Goal: Task Accomplishment & Management: Use online tool/utility

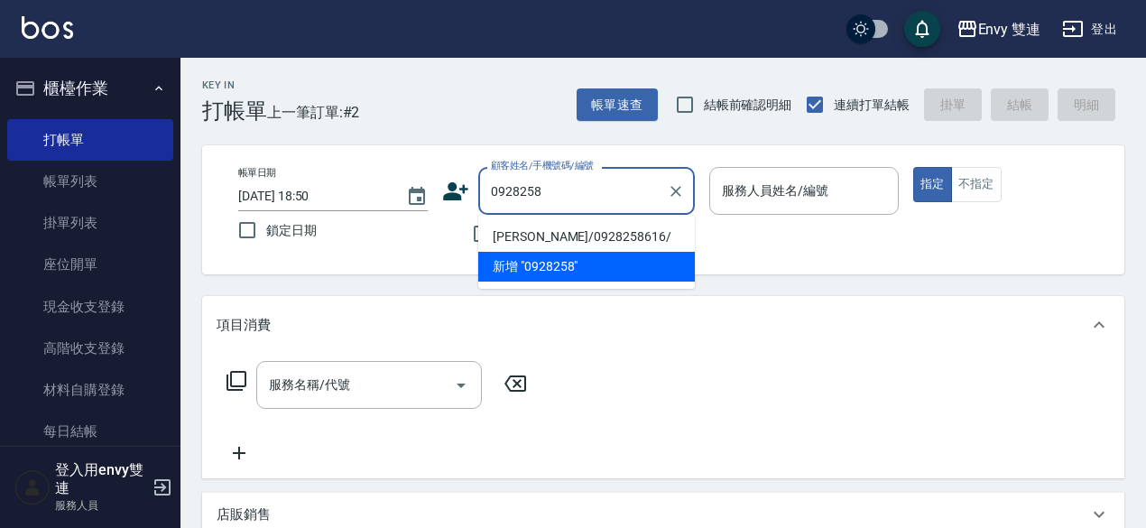
type input "[PERSON_NAME]/0928258616/"
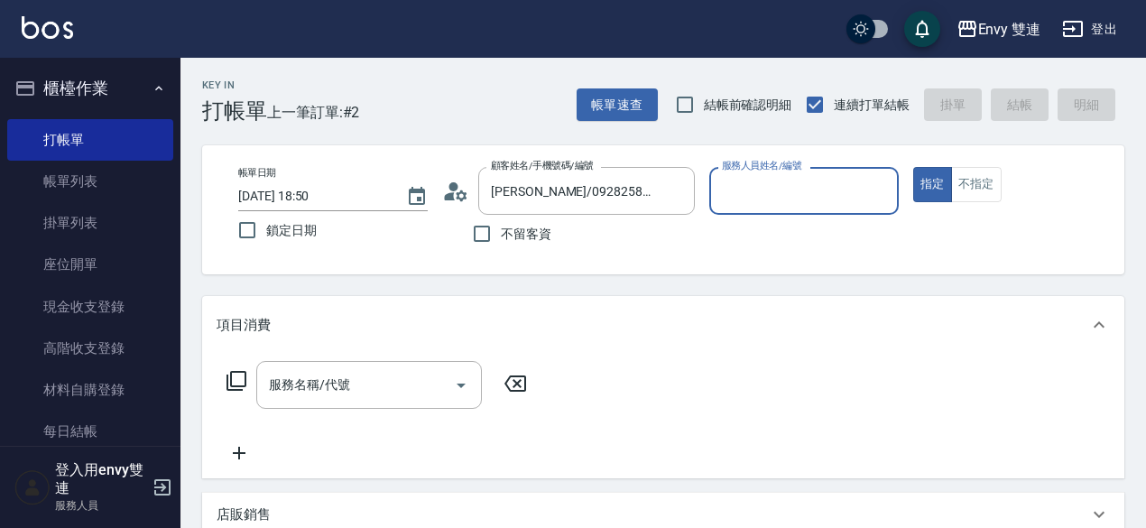
type input "Zoe-9"
click at [913, 167] on button "指定" at bounding box center [932, 184] width 39 height 35
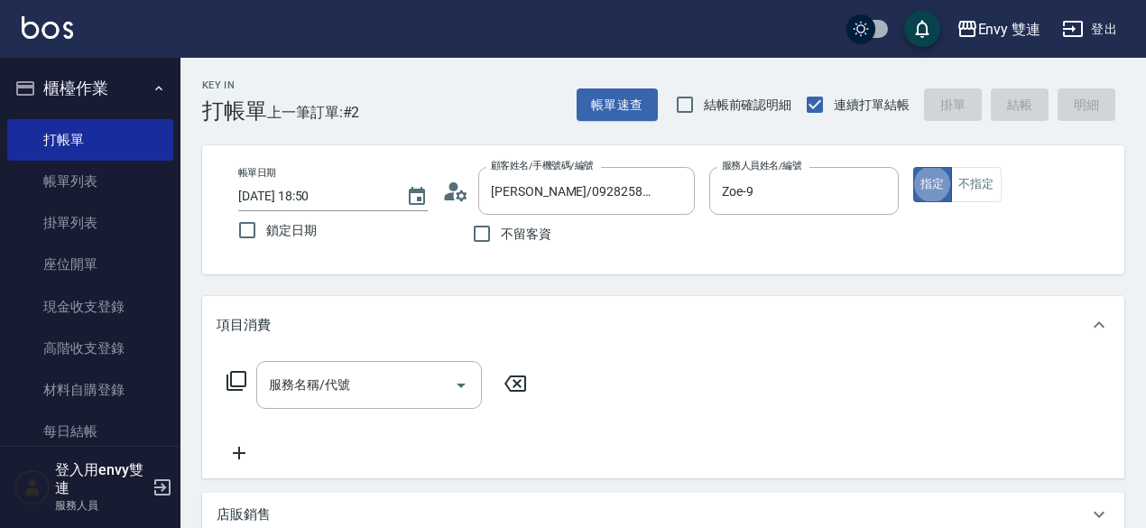
type button "true"
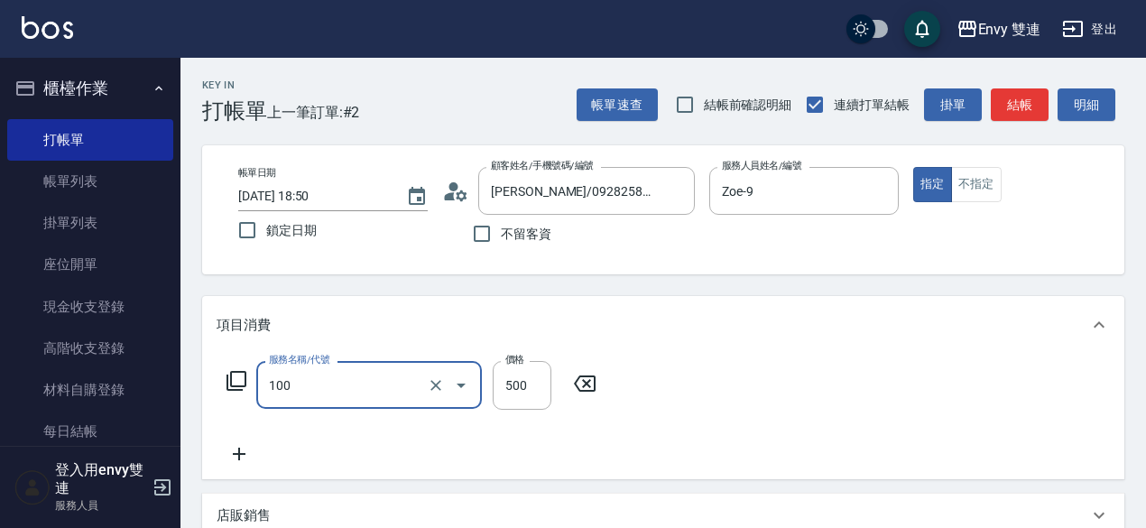
type input "洗＋剪(100)"
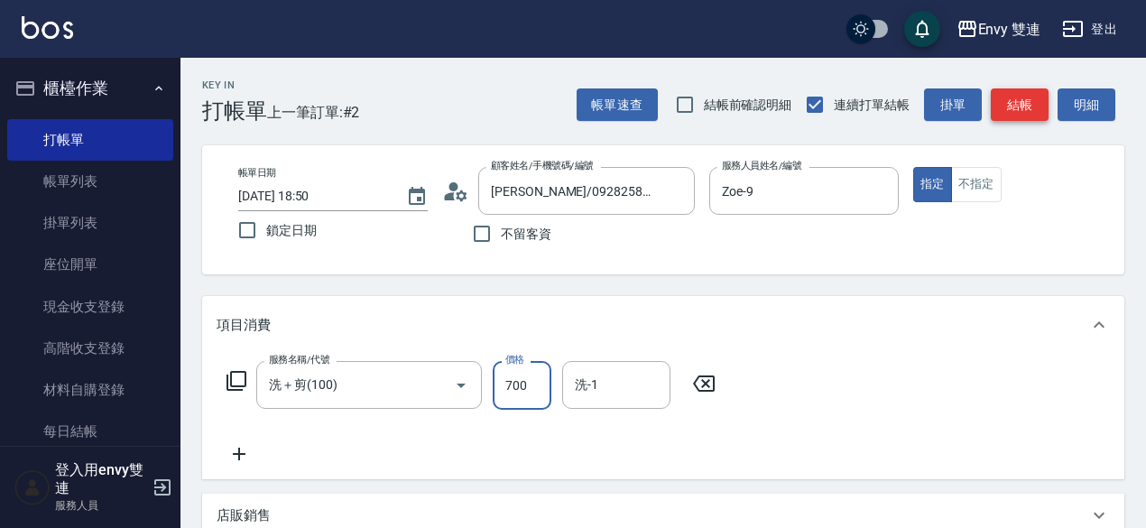
type input "700"
click at [1016, 109] on button "結帳" at bounding box center [1020, 104] width 58 height 33
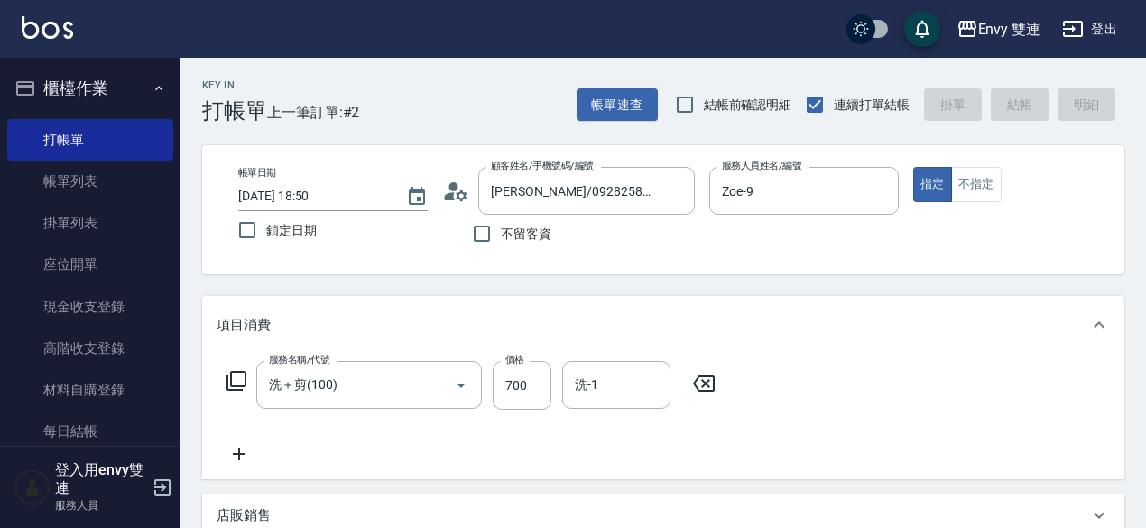
type input "[DATE] 19:24"
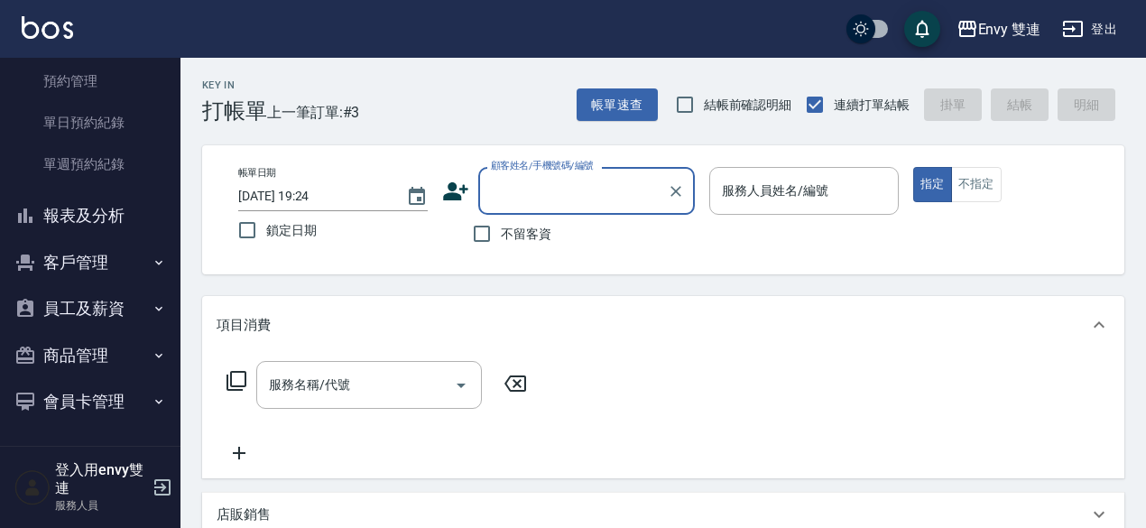
scroll to position [536, 0]
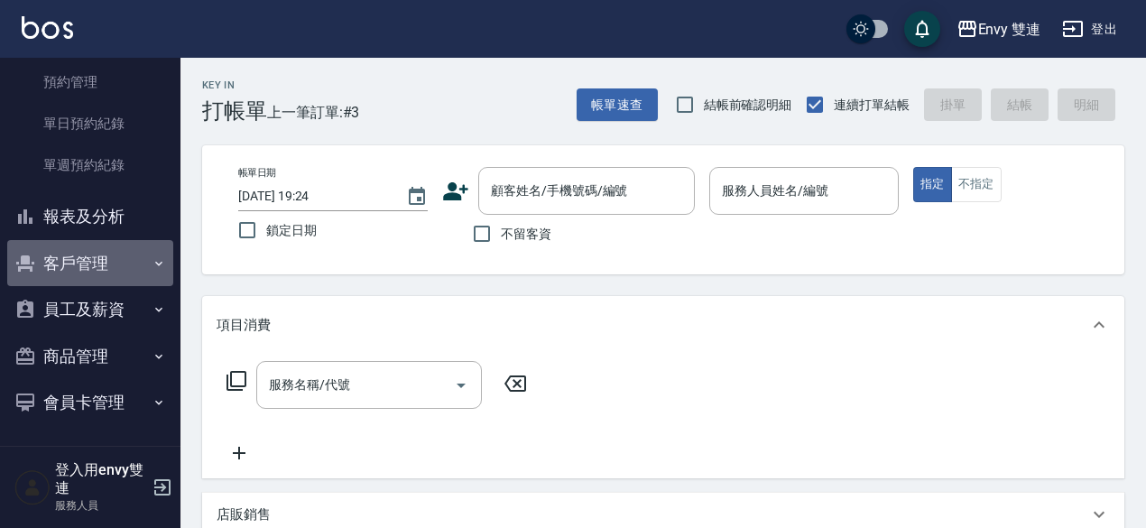
click at [100, 261] on button "客戶管理" at bounding box center [90, 263] width 166 height 47
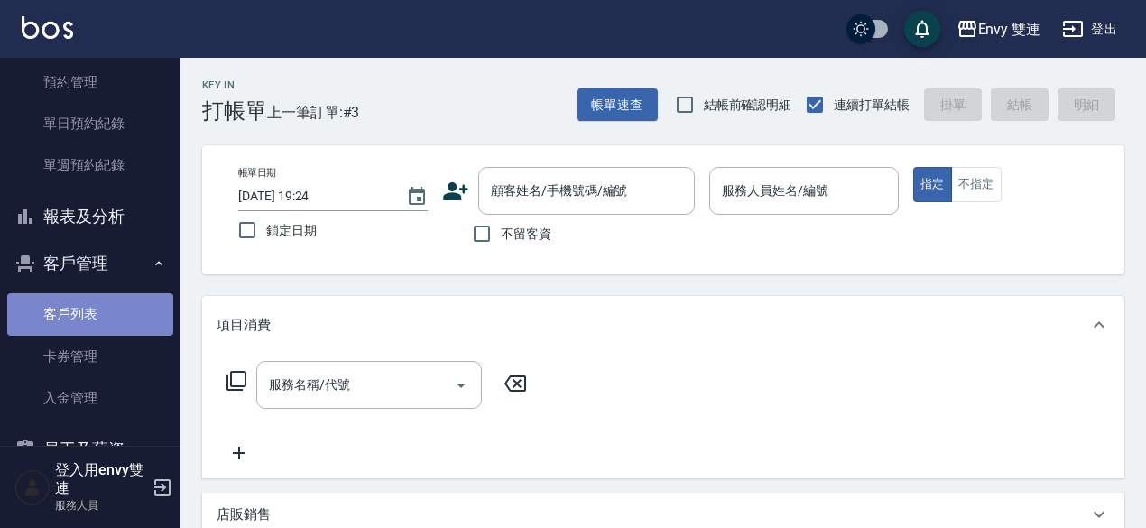
click at [103, 311] on link "客戶列表" at bounding box center [90, 314] width 166 height 42
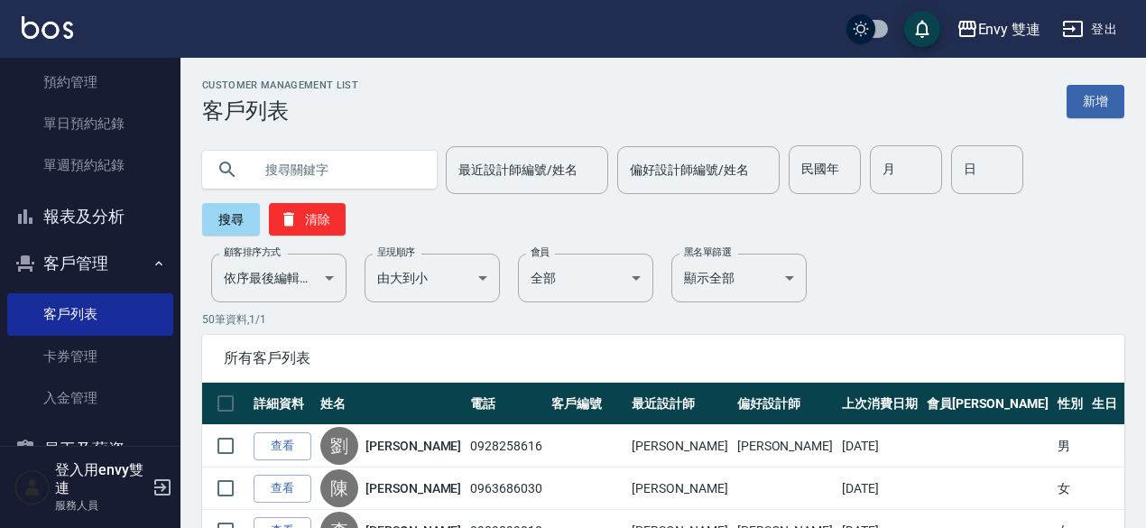
click at [358, 153] on input "text" at bounding box center [338, 169] width 170 height 49
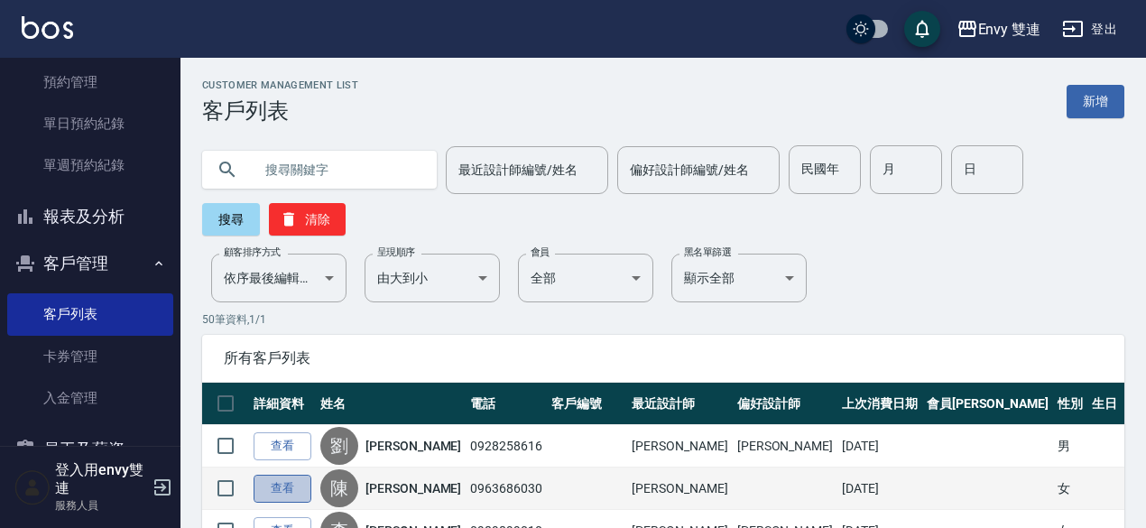
click at [310, 487] on link "查看" at bounding box center [283, 489] width 58 height 28
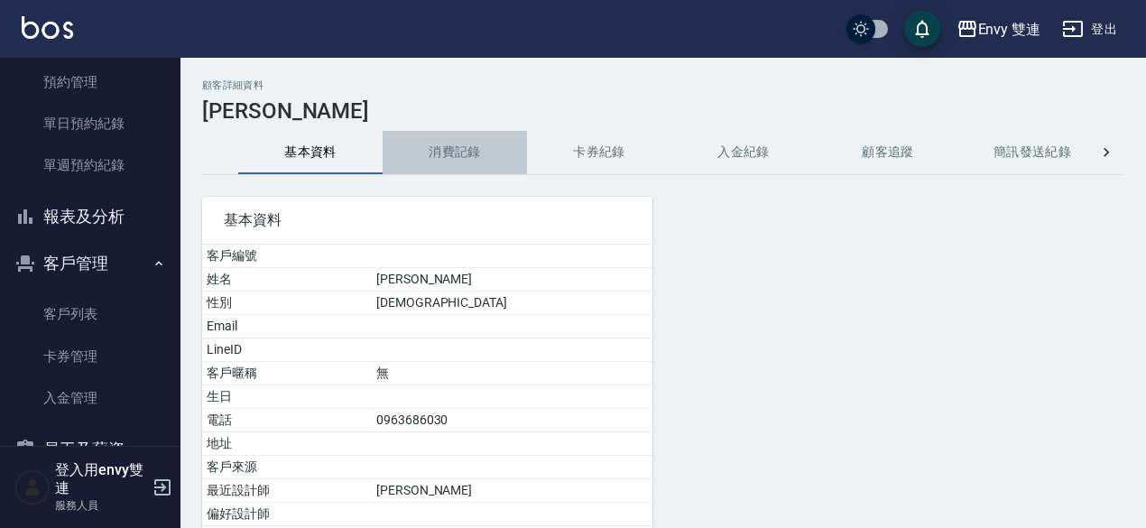
click at [479, 153] on button "消費記錄" at bounding box center [455, 152] width 144 height 43
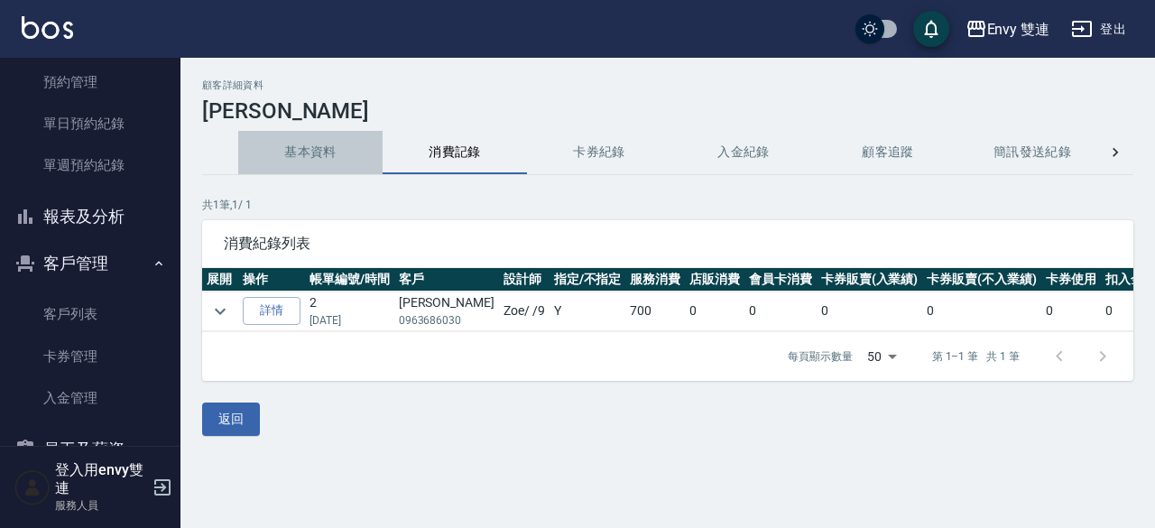
click at [339, 149] on button "基本資料" at bounding box center [310, 152] width 144 height 43
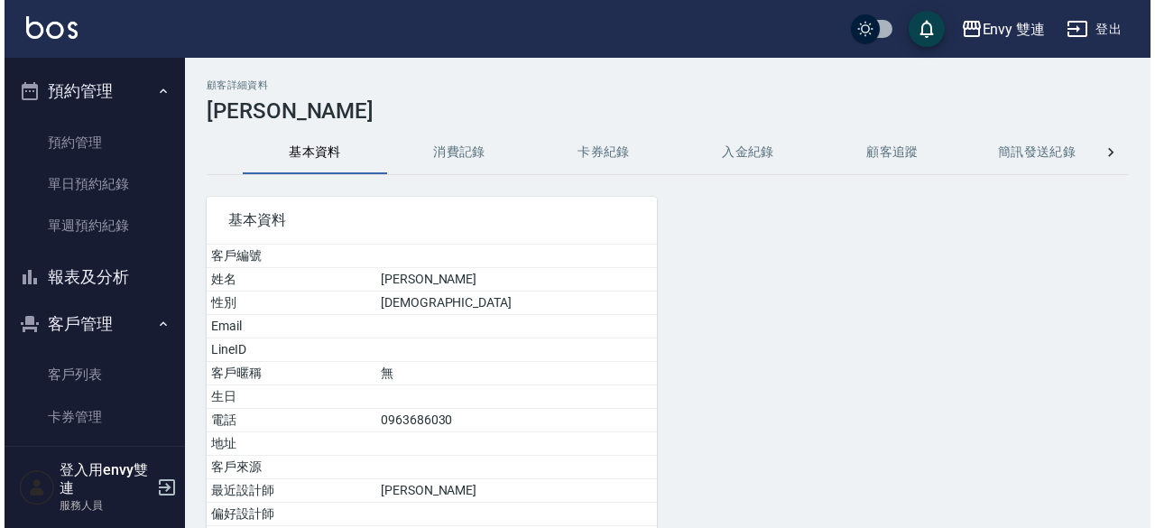
scroll to position [473, 0]
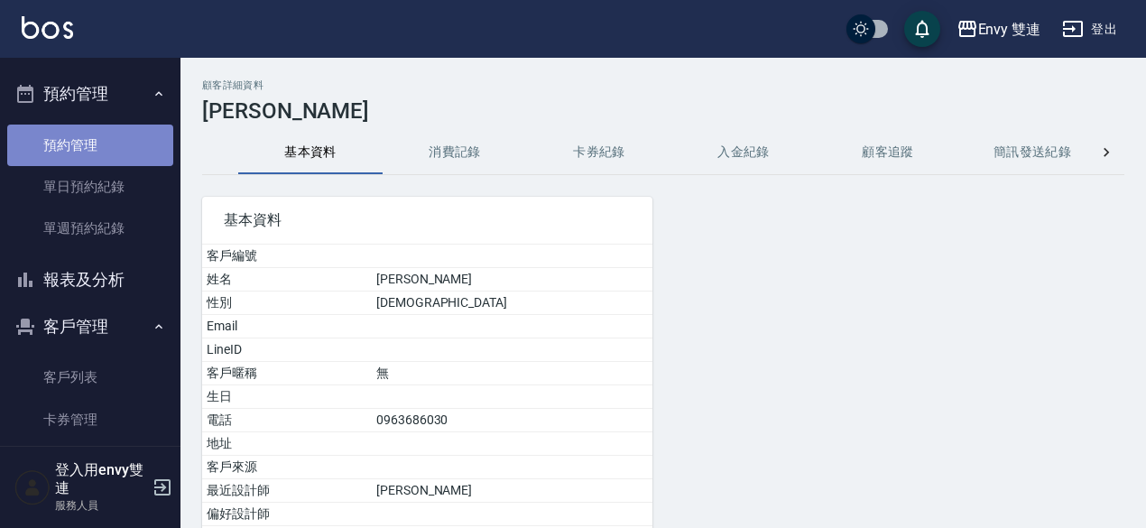
click at [112, 147] on link "預約管理" at bounding box center [90, 146] width 166 height 42
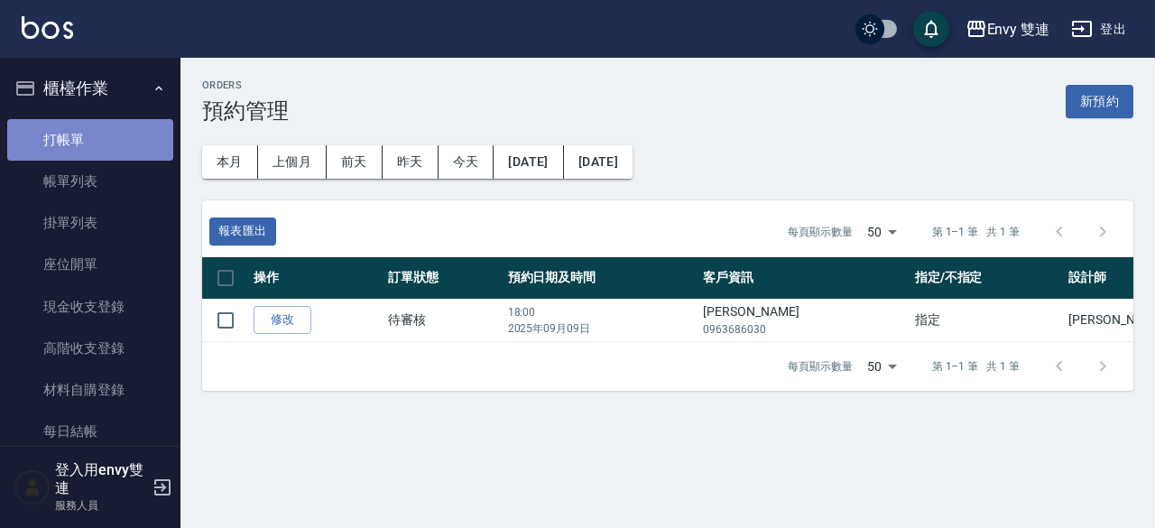
click at [90, 140] on link "打帳單" at bounding box center [90, 140] width 166 height 42
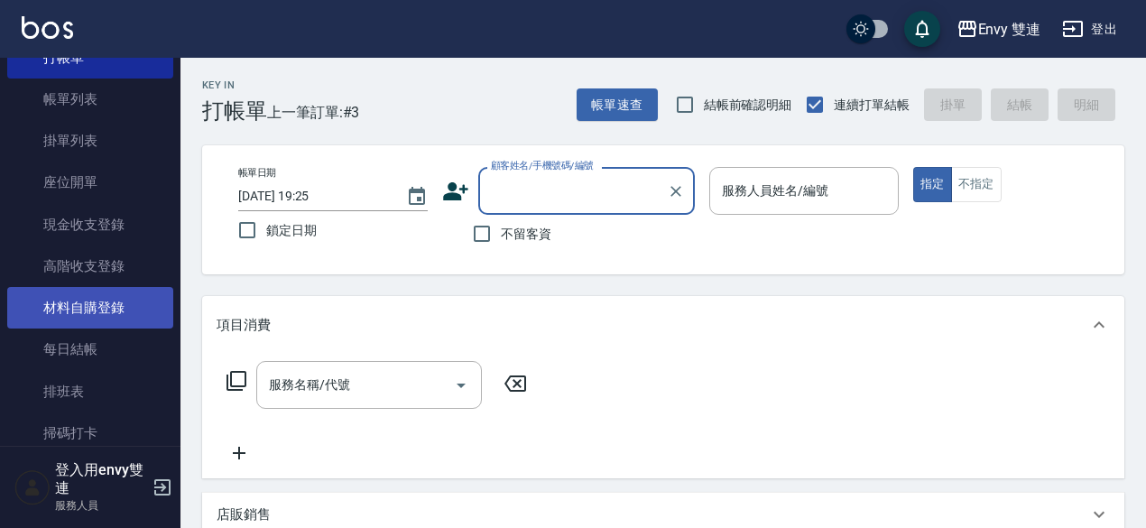
scroll to position [83, 0]
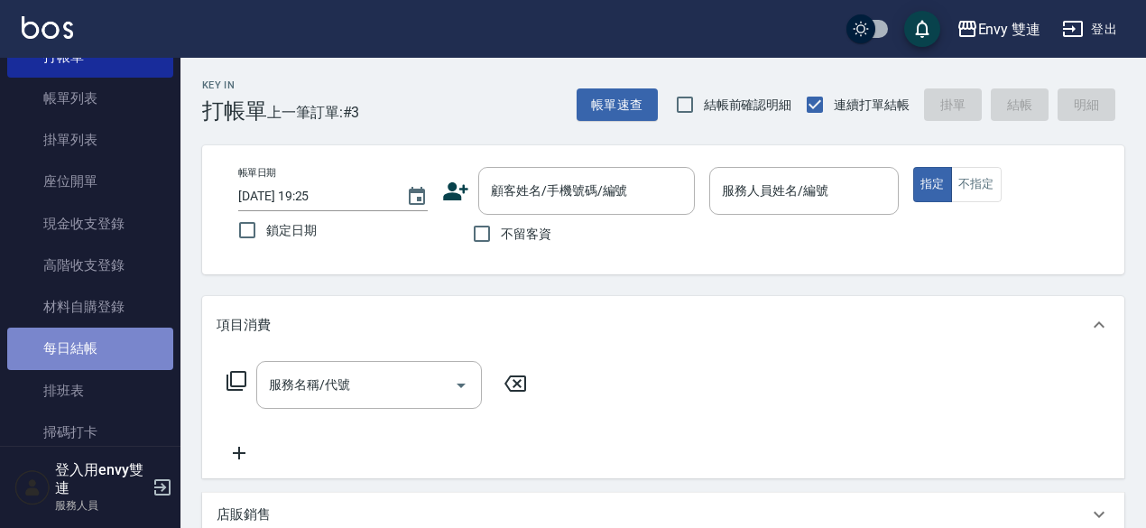
click at [92, 346] on link "每日結帳" at bounding box center [90, 349] width 166 height 42
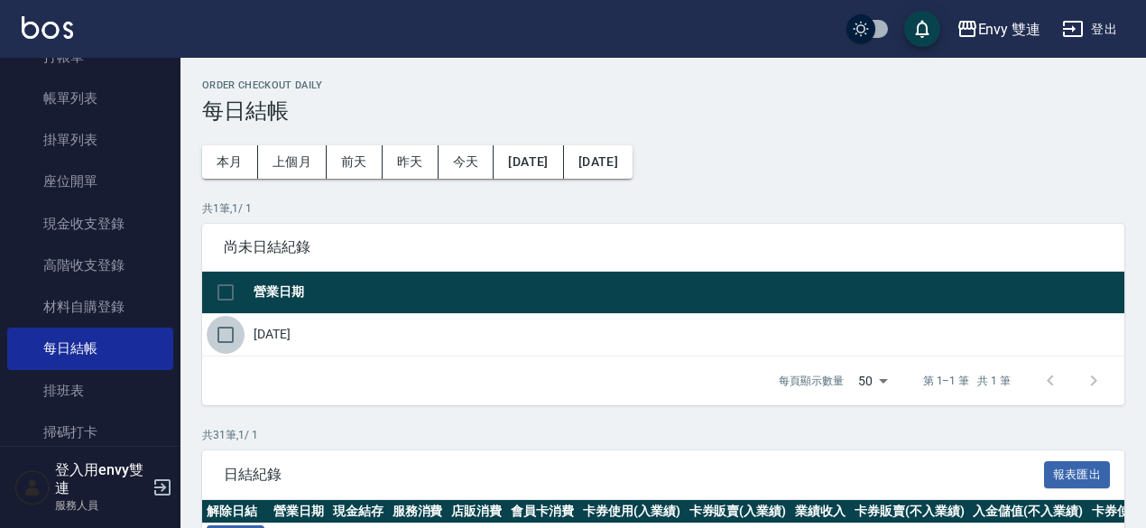
click at [224, 340] on input "checkbox" at bounding box center [226, 335] width 38 height 38
checkbox input "true"
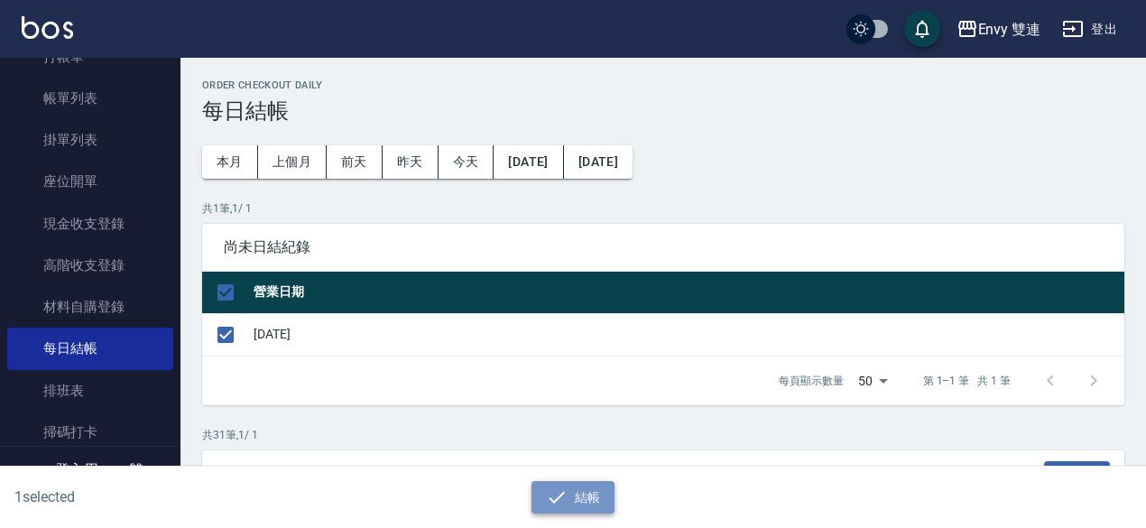
click at [590, 510] on button "結帳" at bounding box center [574, 497] width 84 height 33
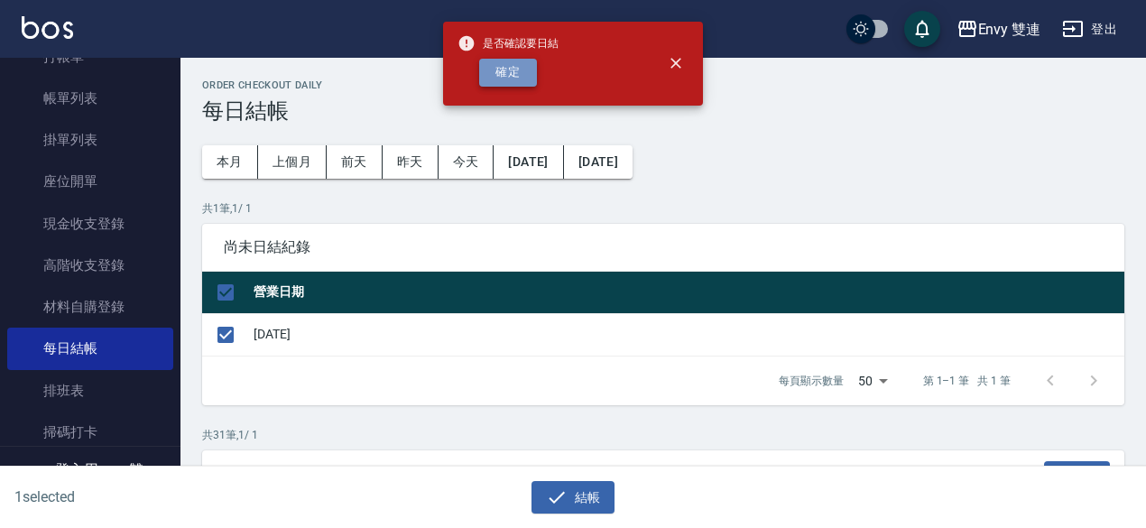
click at [520, 61] on button "確定" at bounding box center [508, 73] width 58 height 28
checkbox input "false"
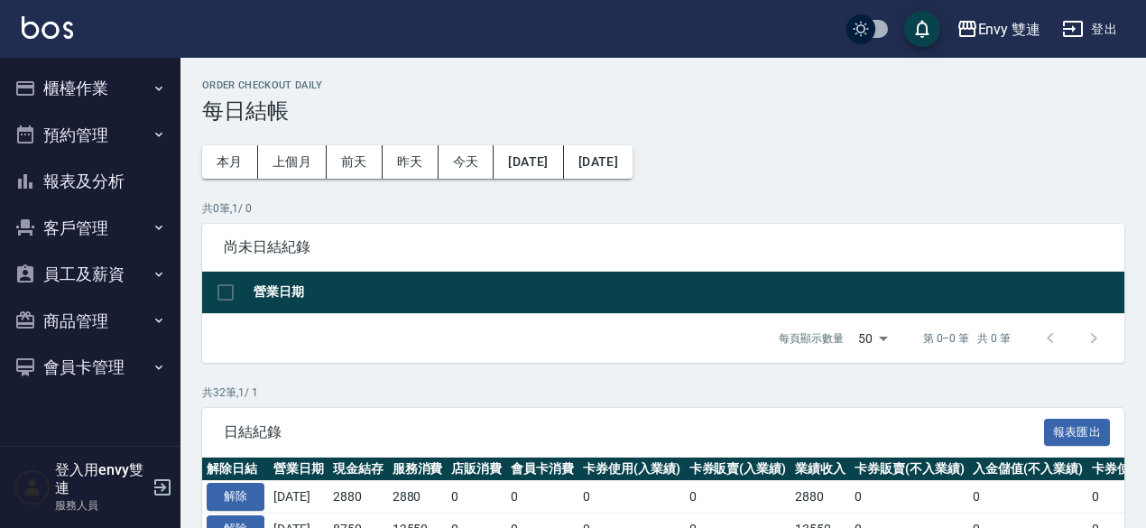
click at [112, 25] on div "Envy 雙連 登出" at bounding box center [573, 29] width 1146 height 58
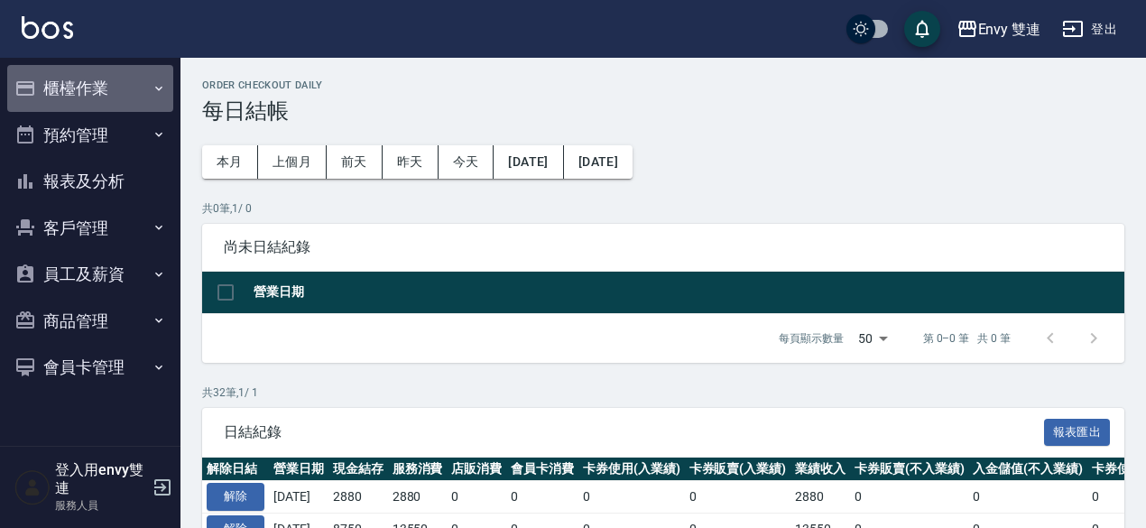
click at [123, 89] on button "櫃檯作業" at bounding box center [90, 88] width 166 height 47
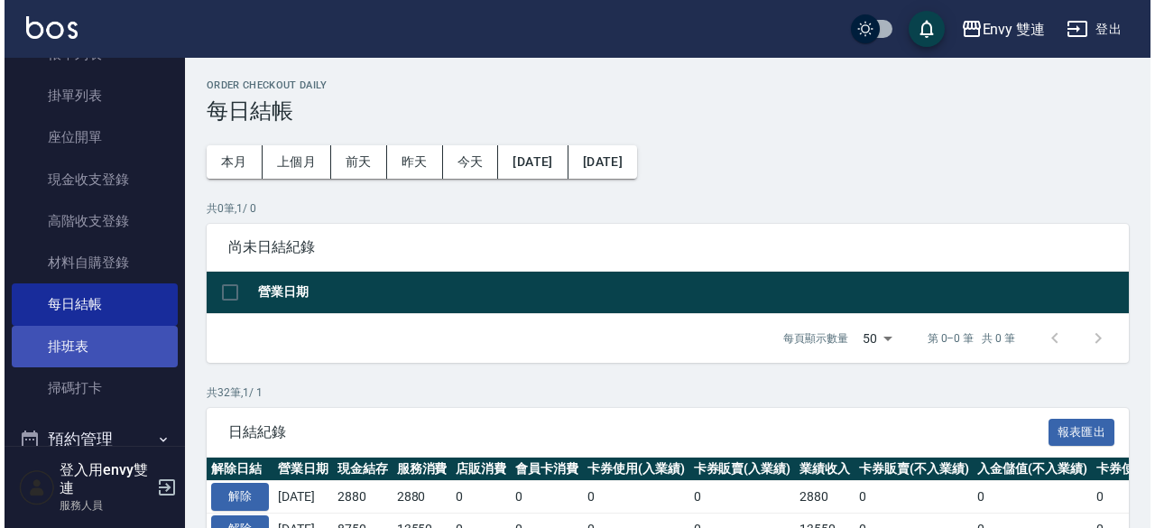
scroll to position [129, 0]
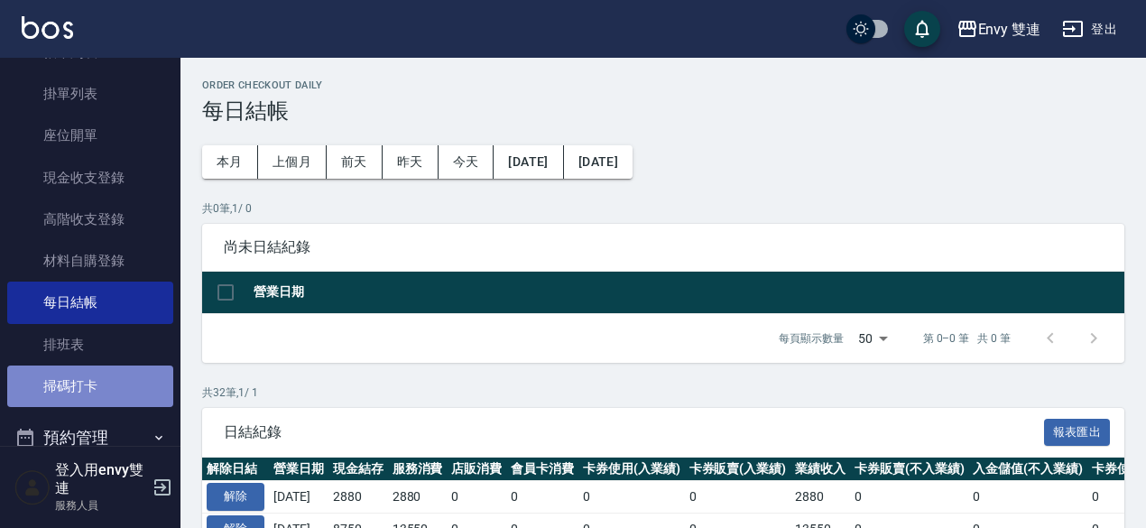
click at [90, 388] on link "掃碼打卡" at bounding box center [90, 386] width 166 height 42
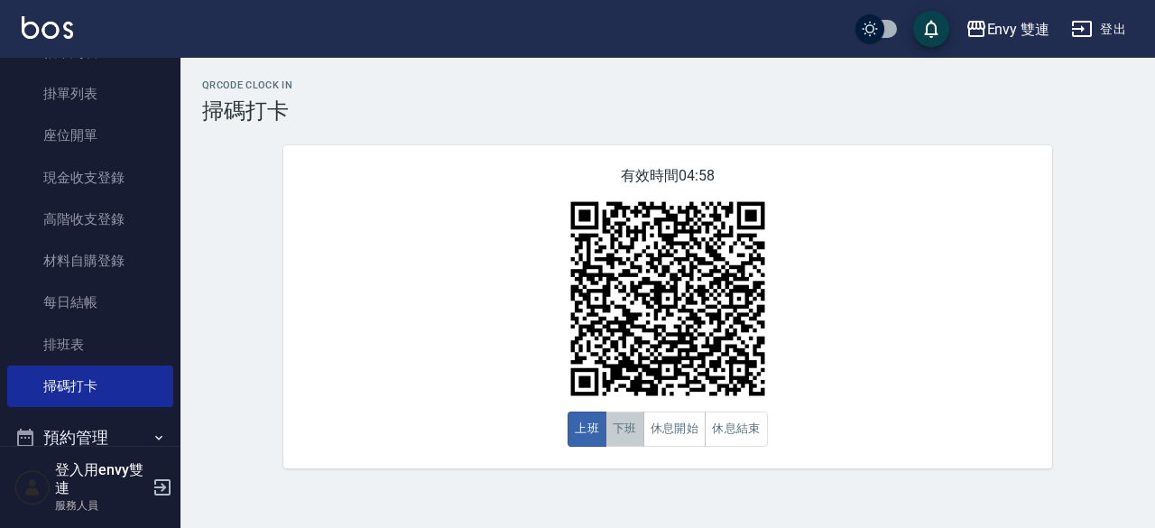
click at [632, 425] on button "下班" at bounding box center [625, 428] width 39 height 35
